Goal: Find specific page/section: Find specific page/section

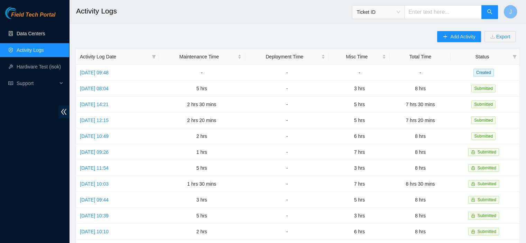
click at [34, 31] on link "Data Centers" at bounding box center [31, 34] width 28 height 6
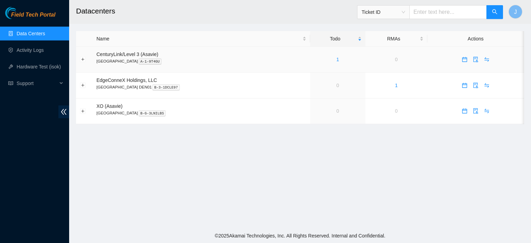
click at [336, 58] on link "1" at bounding box center [337, 60] width 3 height 6
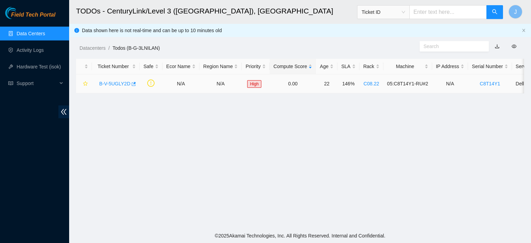
click at [122, 82] on link "B-V-5UGLY2D" at bounding box center [114, 84] width 31 height 6
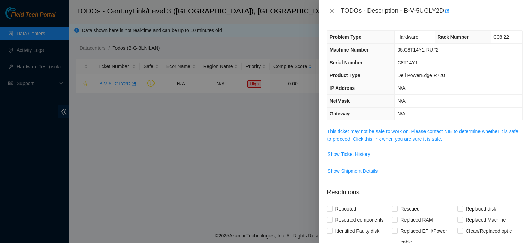
click at [416, 138] on link "This ticket may not be safe to work on. Please contact NIE to determine whether…" at bounding box center [422, 135] width 191 height 13
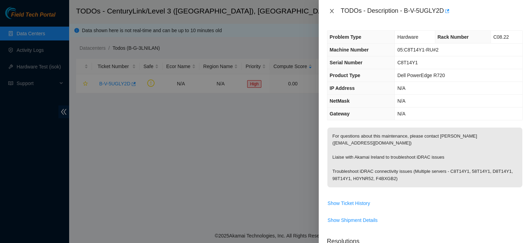
click at [331, 11] on icon "close" at bounding box center [332, 11] width 4 height 4
